Goal: Task Accomplishment & Management: Use online tool/utility

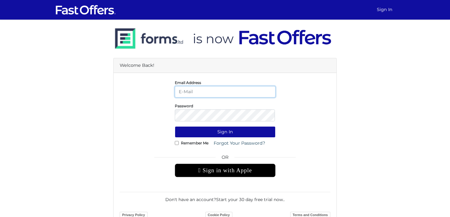
type input "leslie@lesliealvarezproperties.com"
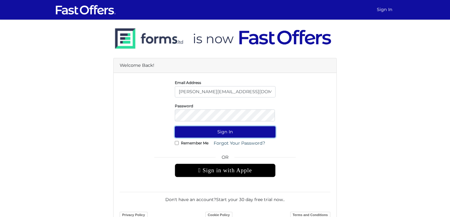
click at [238, 137] on button "Sign In" at bounding box center [225, 131] width 101 height 11
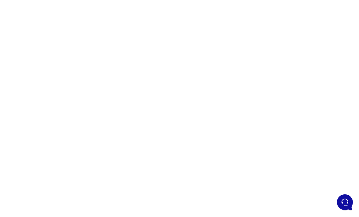
scroll to position [38, 0]
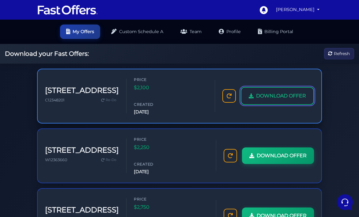
click at [282, 93] on span "DOWNLOAD OFFER" at bounding box center [281, 96] width 50 height 8
